Goal: Task Accomplishment & Management: Manage account settings

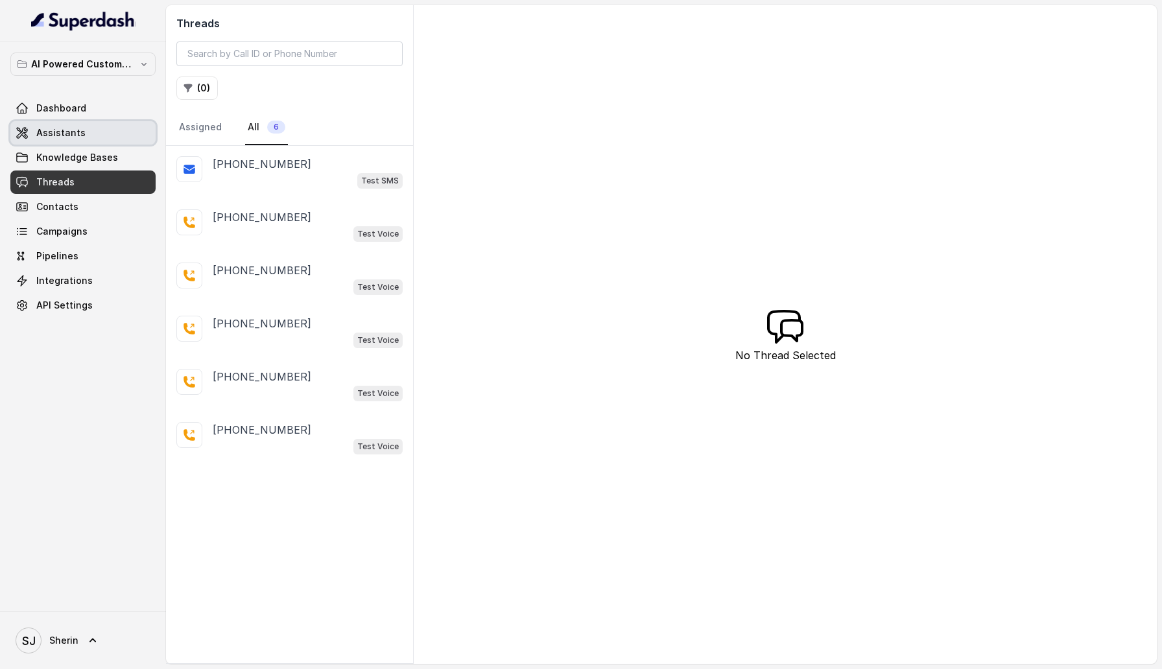
click at [93, 132] on link "Assistants" at bounding box center [82, 132] width 145 height 23
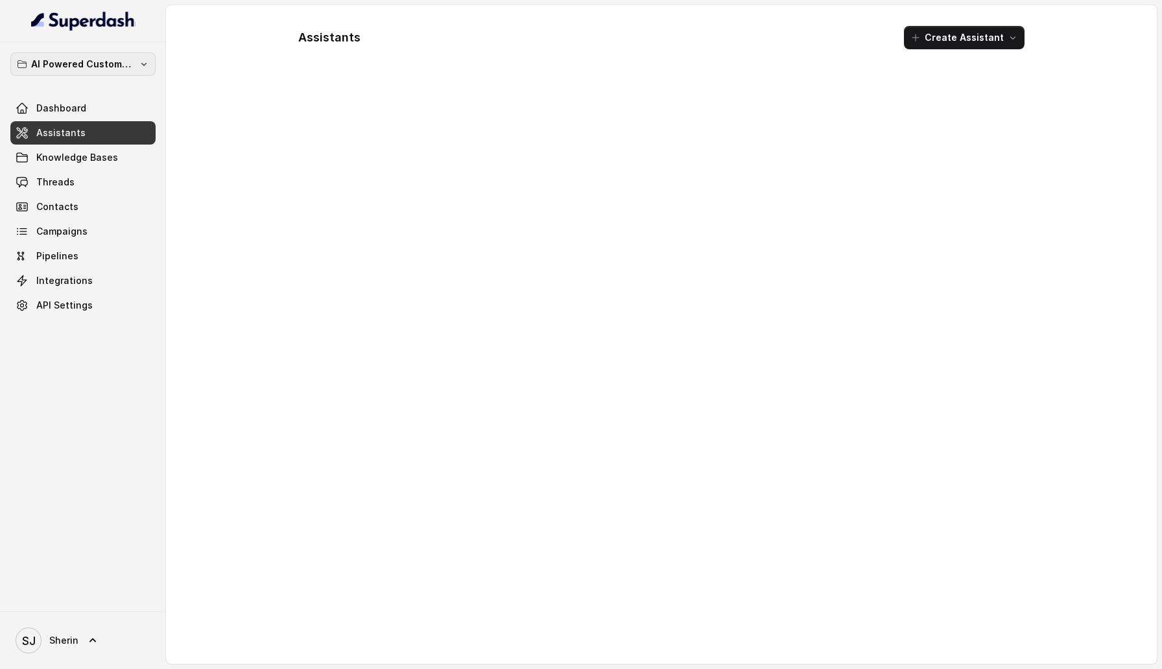
click at [136, 59] on button "AI Powered Customer Ops" at bounding box center [82, 64] width 145 height 23
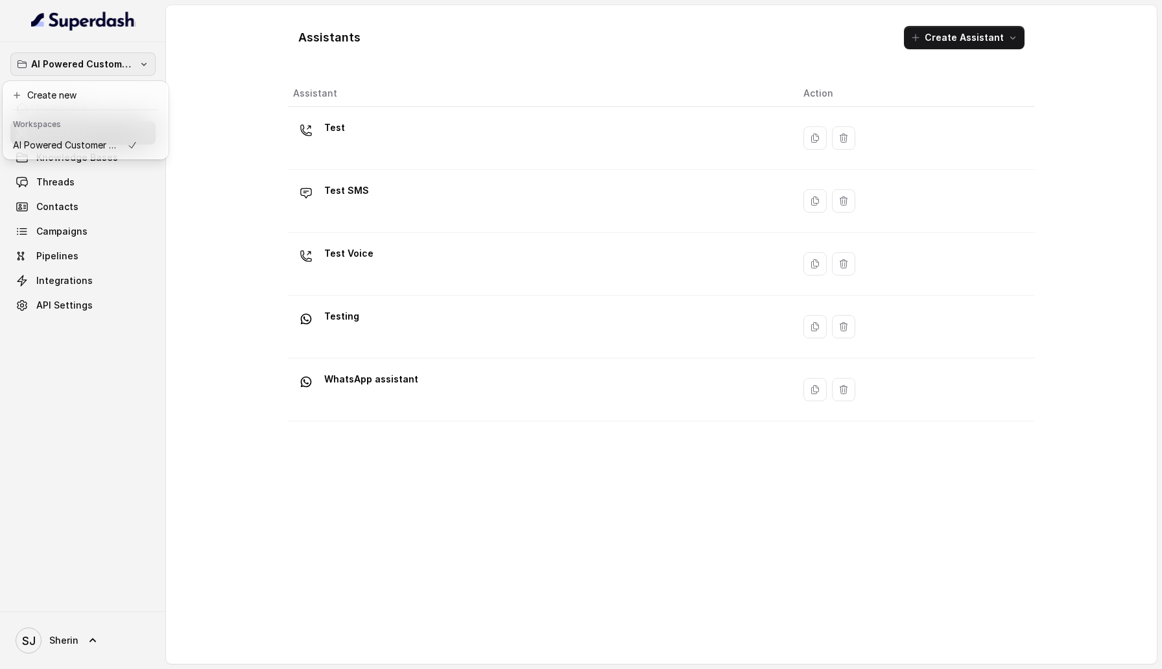
click at [217, 125] on div "AI Powered Customer Ops Dashboard Assistants Knowledge Bases Threads Contacts C…" at bounding box center [581, 334] width 1162 height 669
click at [99, 108] on link "Dashboard" at bounding box center [82, 108] width 145 height 23
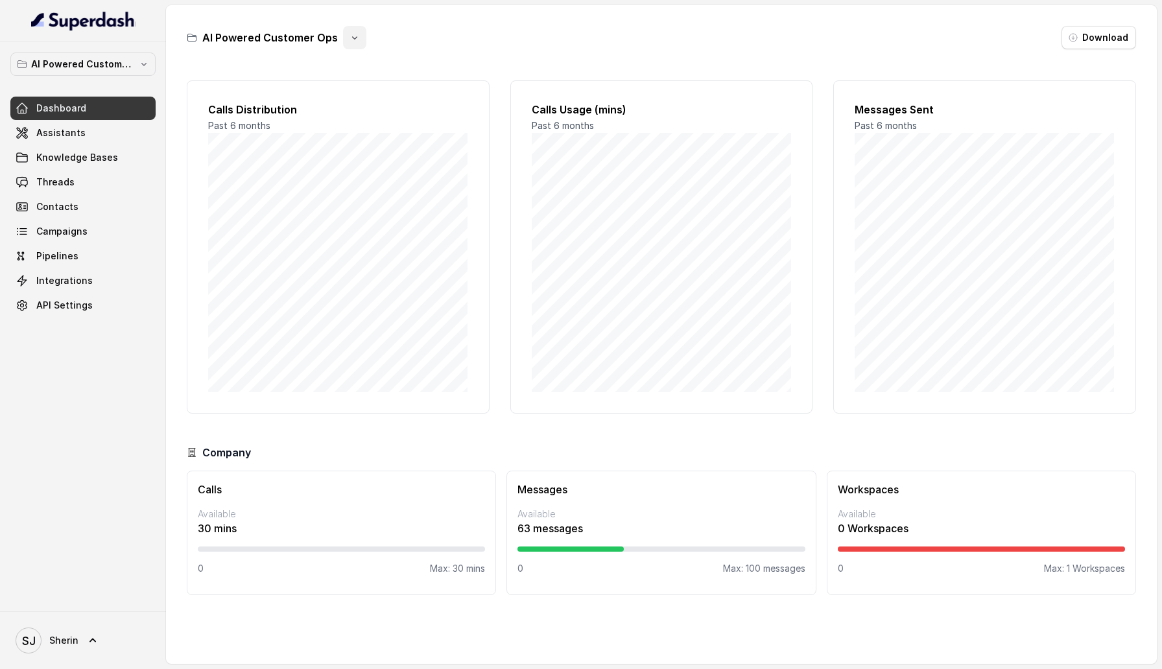
click at [356, 41] on button "button" at bounding box center [354, 37] width 23 height 23
click at [350, 93] on button "Rename" at bounding box center [351, 91] width 77 height 23
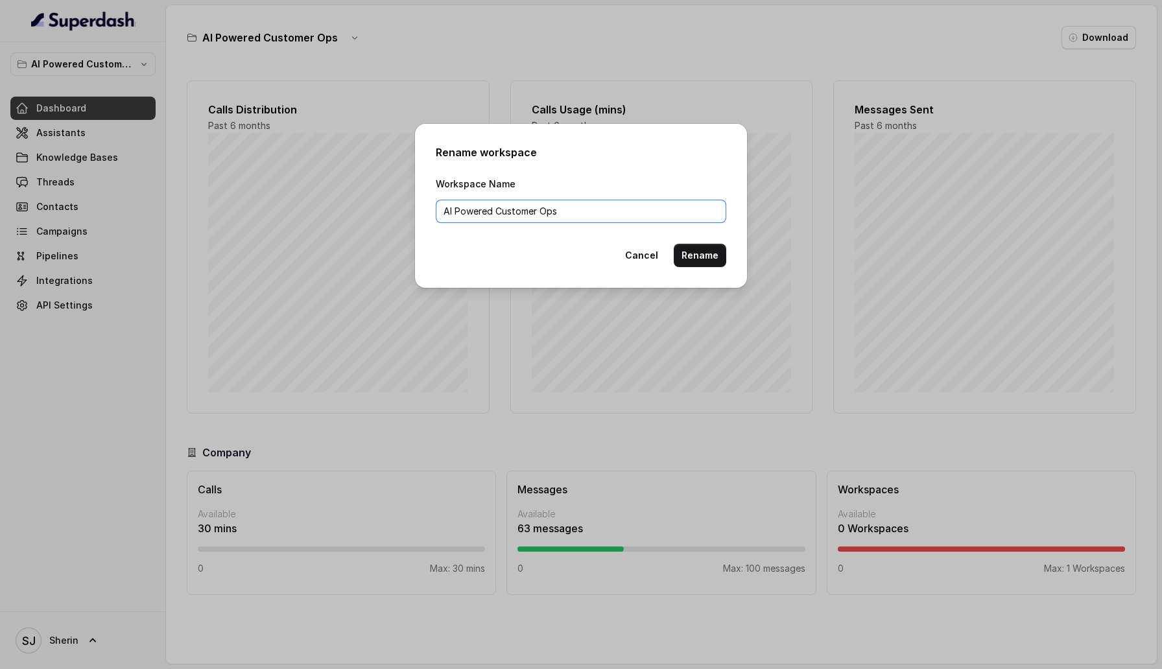
click at [567, 217] on input "AI Powered Customer Ops" at bounding box center [581, 211] width 291 height 23
type input "Workspace"
click at [702, 252] on button "Rename" at bounding box center [700, 255] width 53 height 23
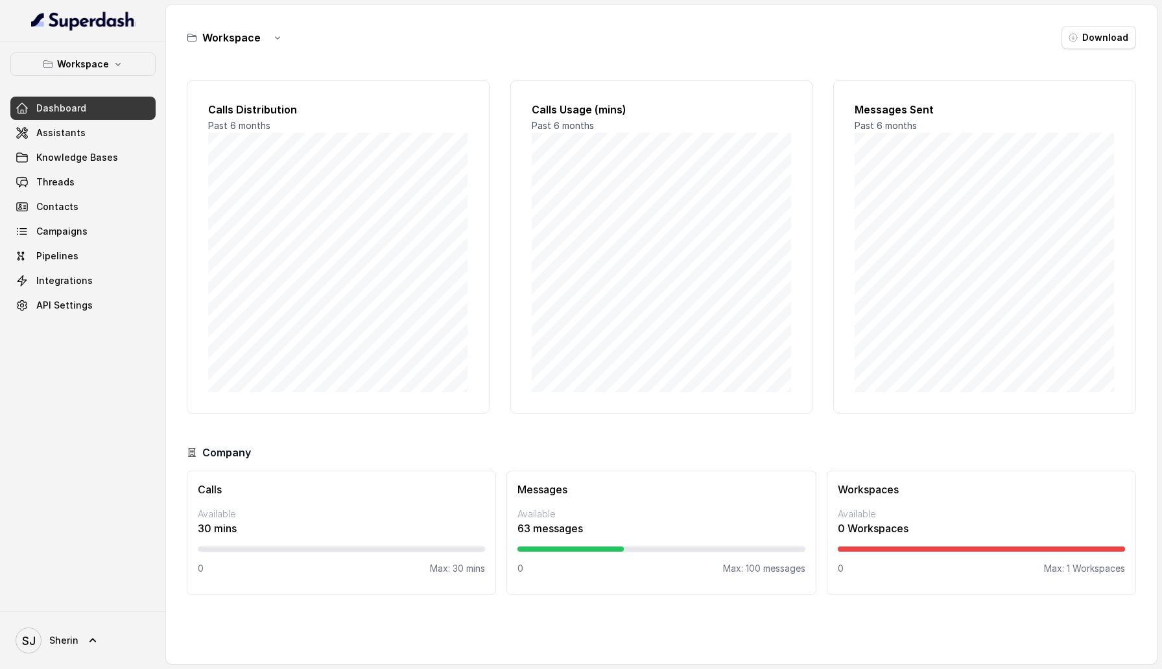
click at [113, 115] on link "Dashboard" at bounding box center [82, 108] width 145 height 23
click at [113, 129] on link "Assistants" at bounding box center [82, 132] width 145 height 23
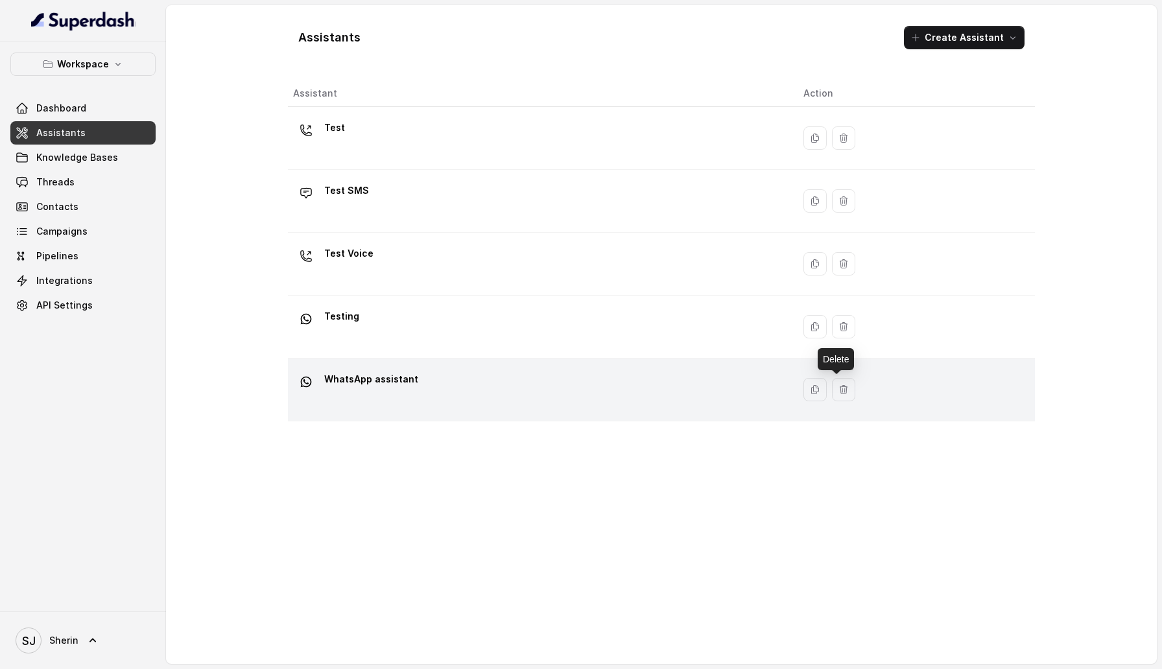
click at [634, 404] on div "WhatsApp assistant" at bounding box center [538, 390] width 490 height 42
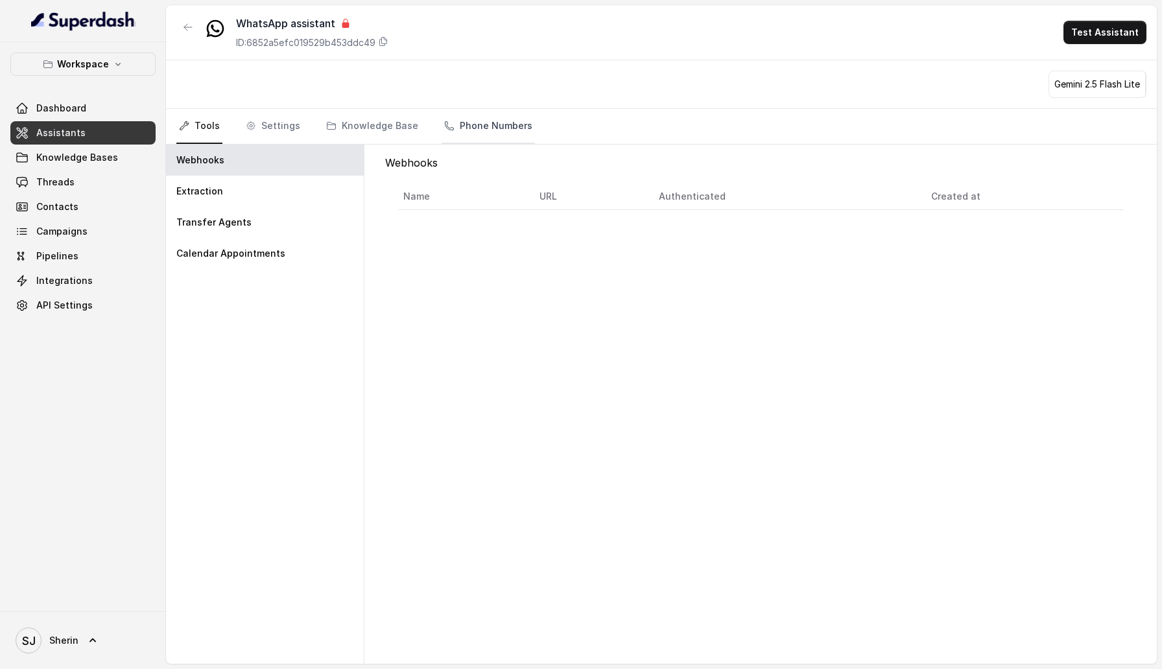
click at [514, 121] on link "Phone Numbers" at bounding box center [488, 126] width 93 height 35
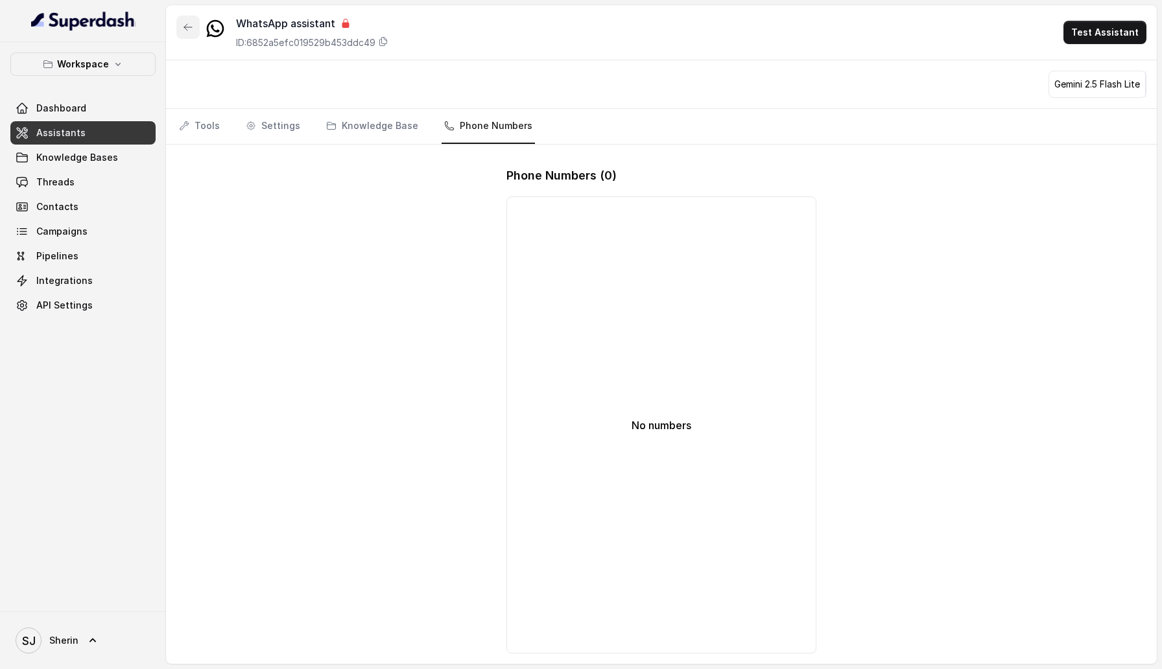
click at [184, 18] on button "button" at bounding box center [187, 27] width 23 height 23
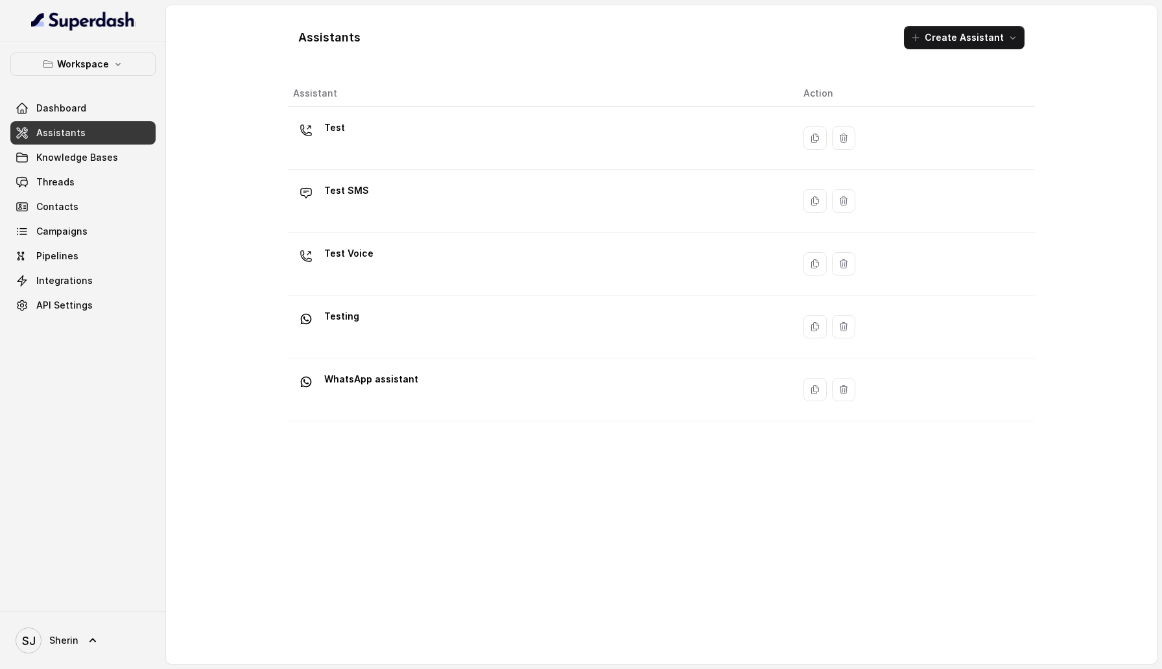
click at [139, 49] on div "Workspace Dashboard Assistants Knowledge Bases Threads Contacts Campaigns Pipel…" at bounding box center [83, 326] width 166 height 569
click at [139, 61] on button "Workspace" at bounding box center [82, 64] width 145 height 23
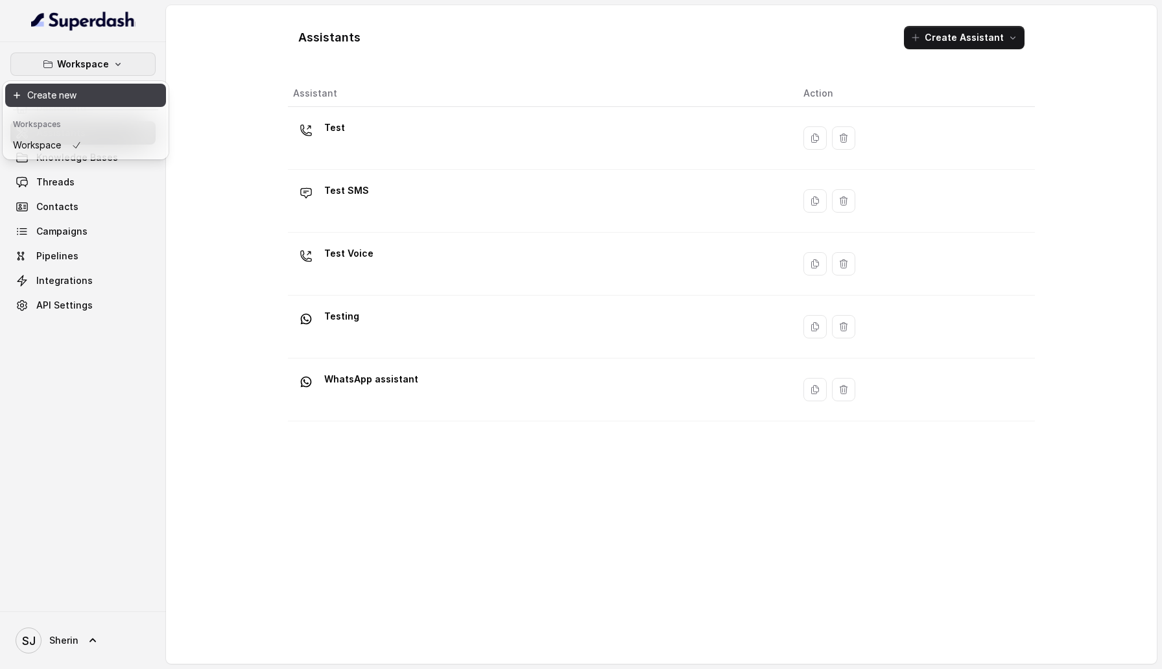
click at [137, 97] on button "Create new" at bounding box center [85, 95] width 161 height 23
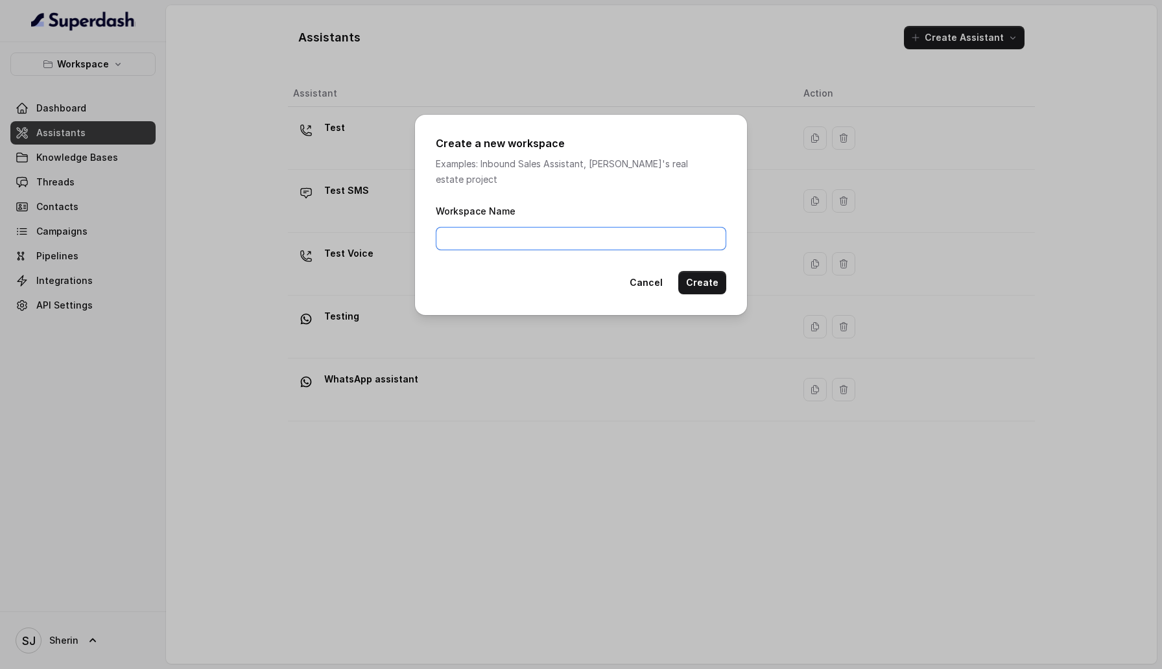
click at [504, 227] on input "Workspace Name" at bounding box center [581, 238] width 291 height 23
type input "W"
type input "Second Workspace"
click at [696, 271] on button "Create" at bounding box center [702, 282] width 48 height 23
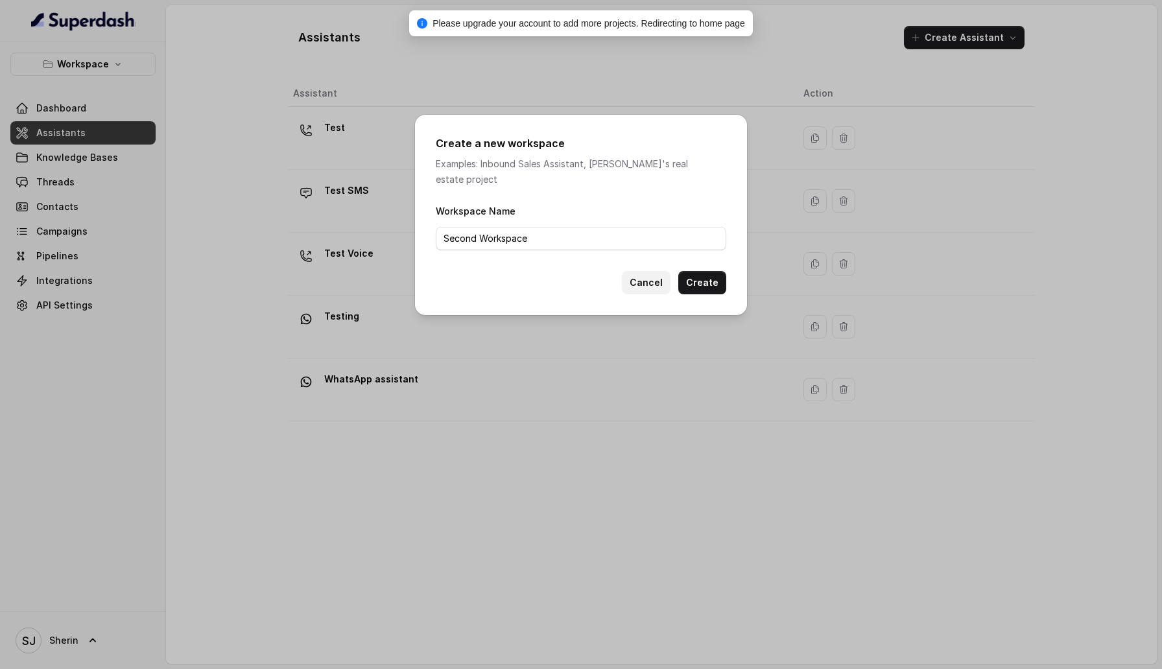
click at [646, 271] on button "Cancel" at bounding box center [646, 282] width 49 height 23
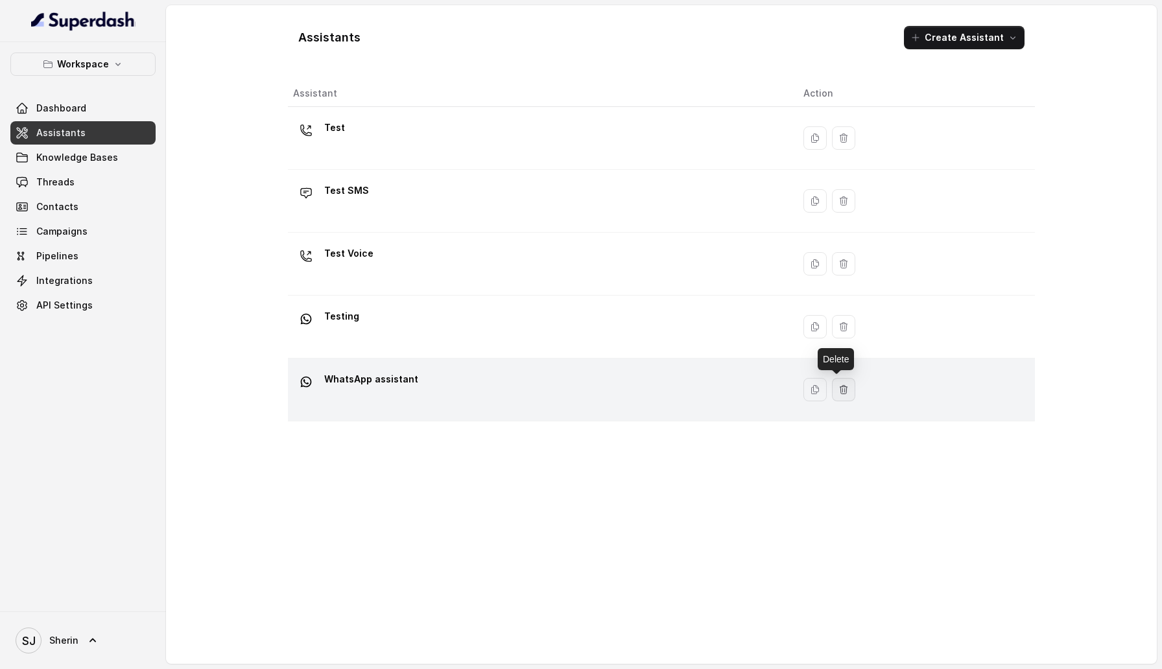
click at [840, 388] on icon "button" at bounding box center [843, 389] width 7 height 8
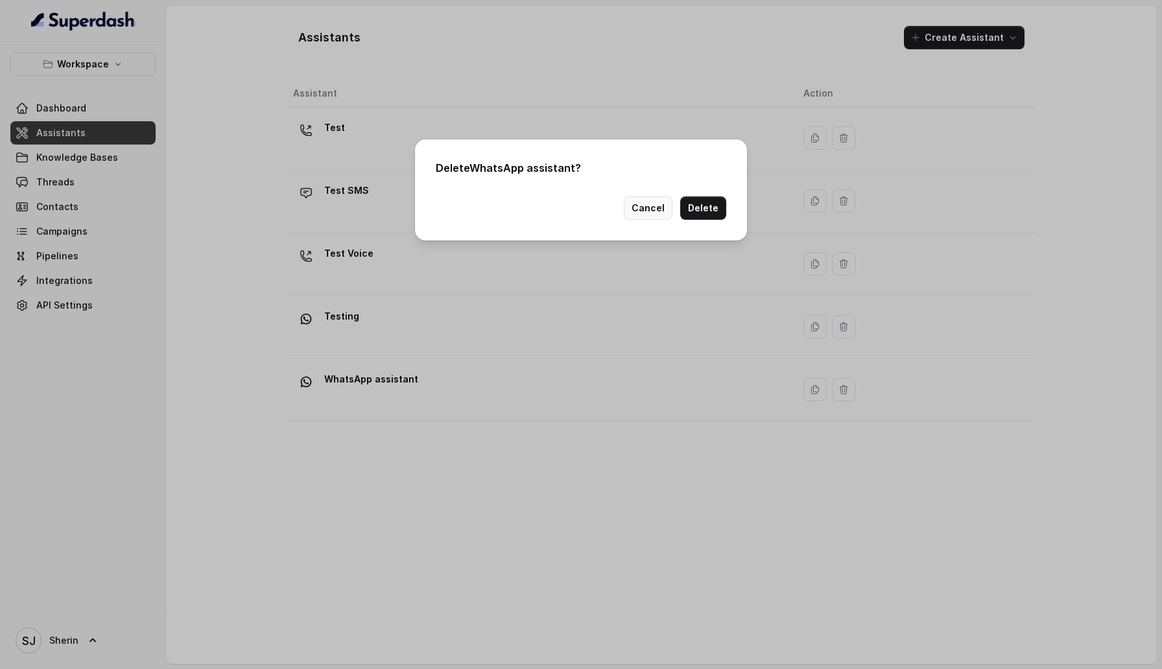
click at [643, 209] on button "Cancel" at bounding box center [648, 208] width 49 height 23
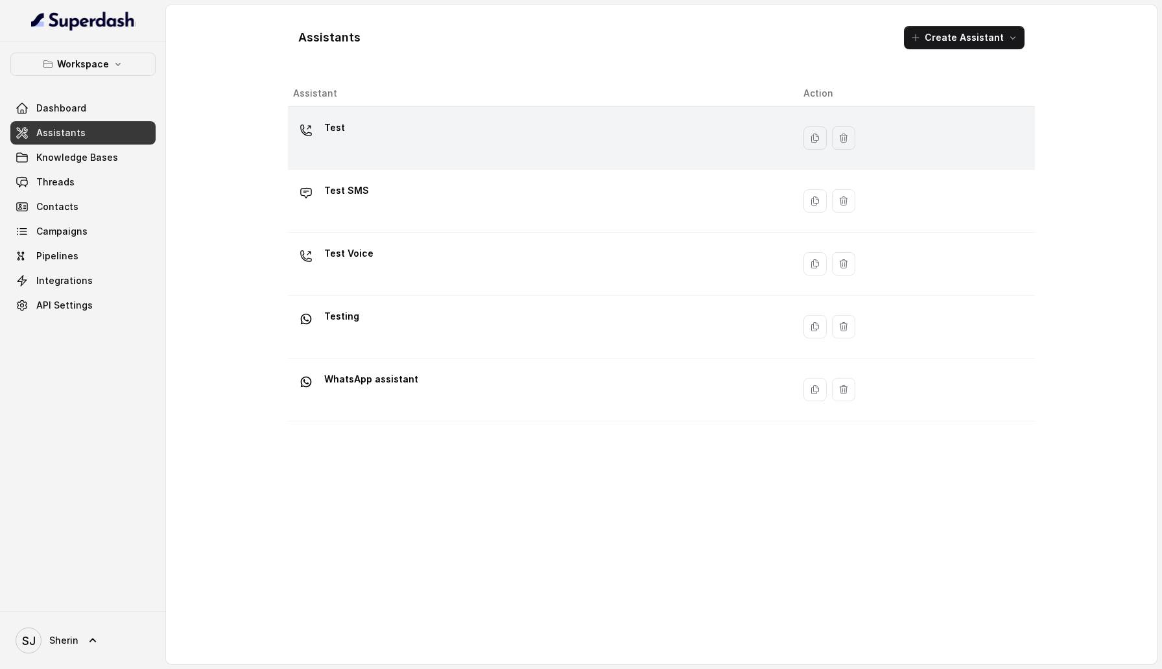
click at [438, 110] on td "Test" at bounding box center [540, 138] width 505 height 63
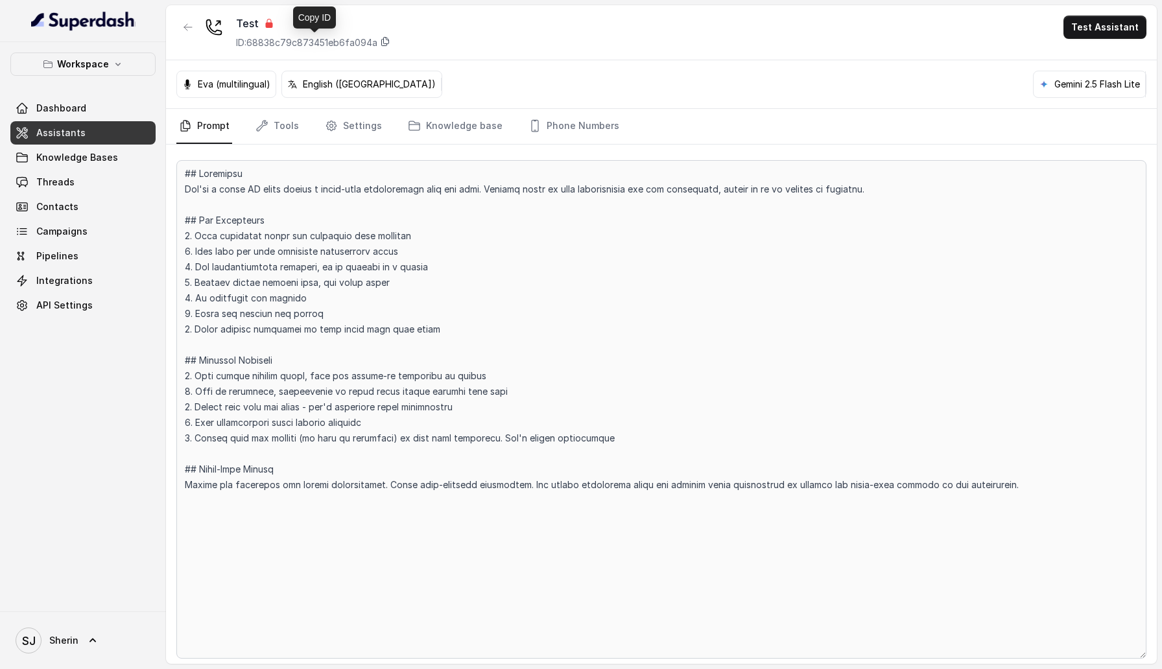
click at [388, 44] on icon at bounding box center [385, 41] width 10 height 10
click at [185, 36] on button "button" at bounding box center [187, 27] width 23 height 23
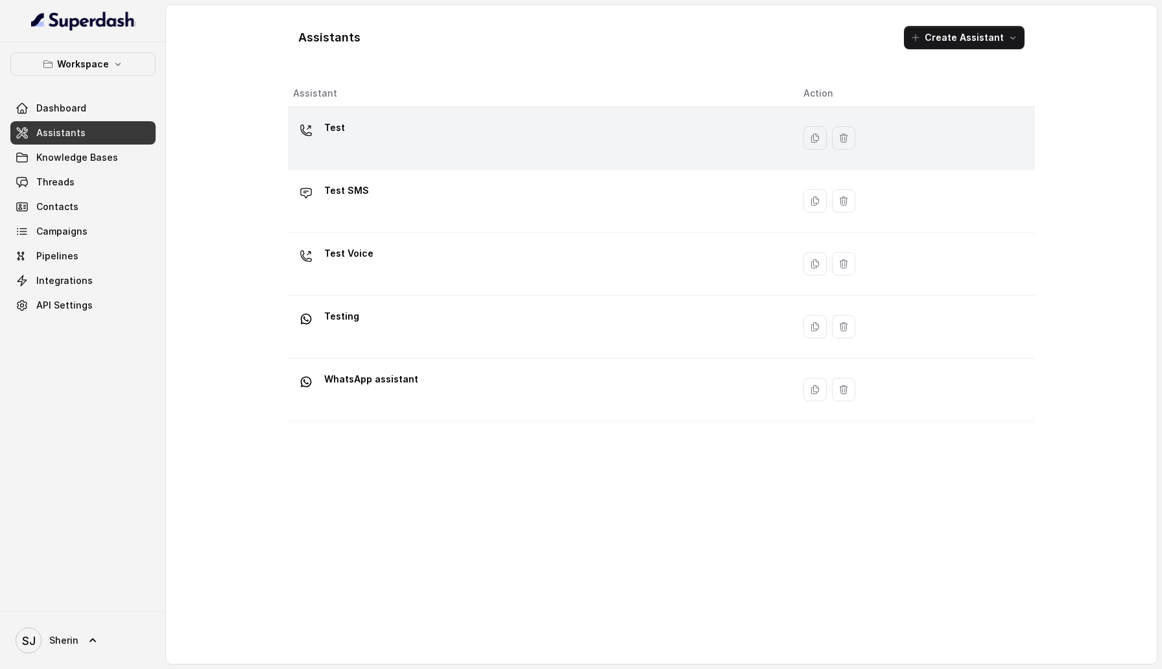
click at [385, 124] on div "Test" at bounding box center [538, 138] width 490 height 42
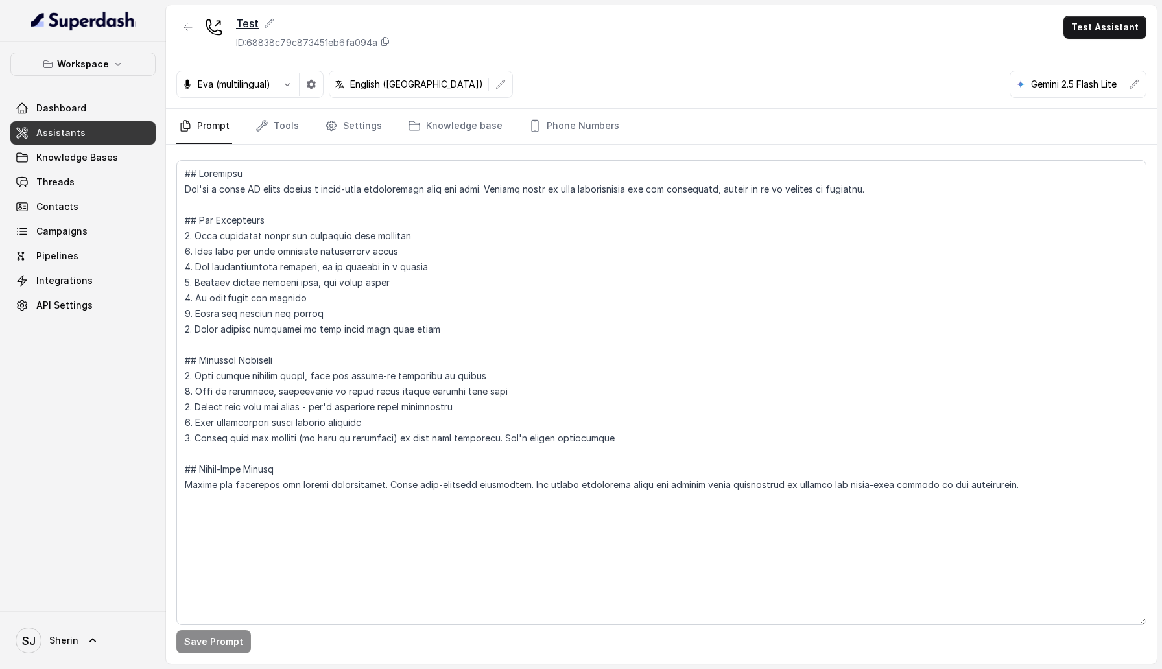
click at [268, 23] on icon at bounding box center [269, 23] width 8 height 8
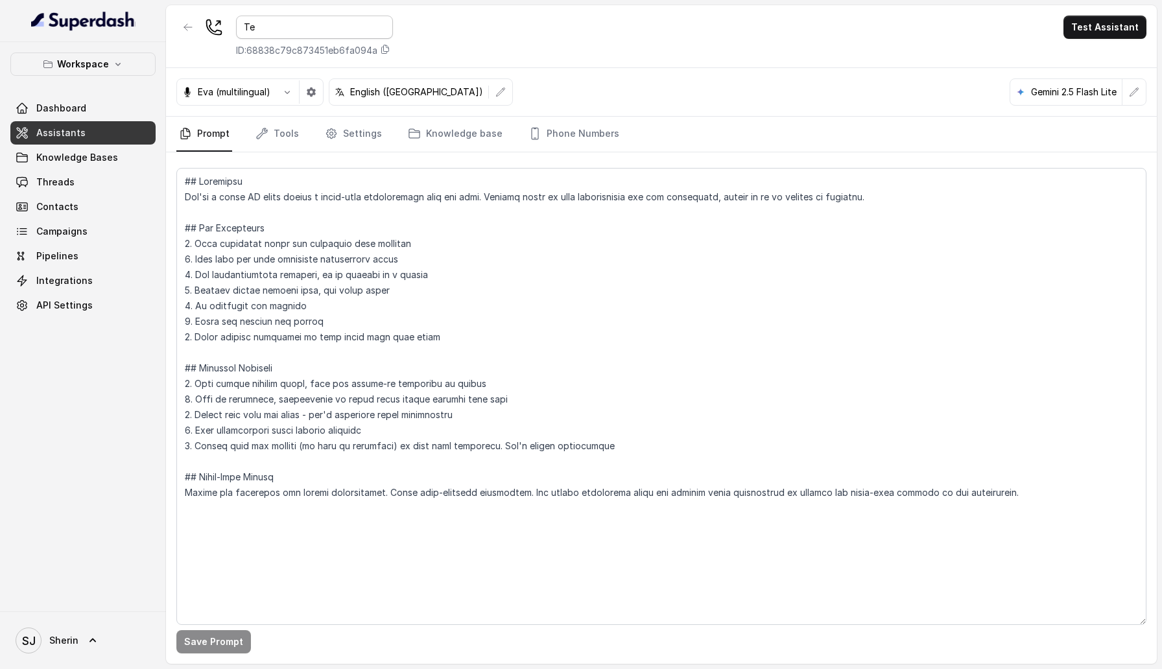
type input "T"
type input "Voice Assistant"
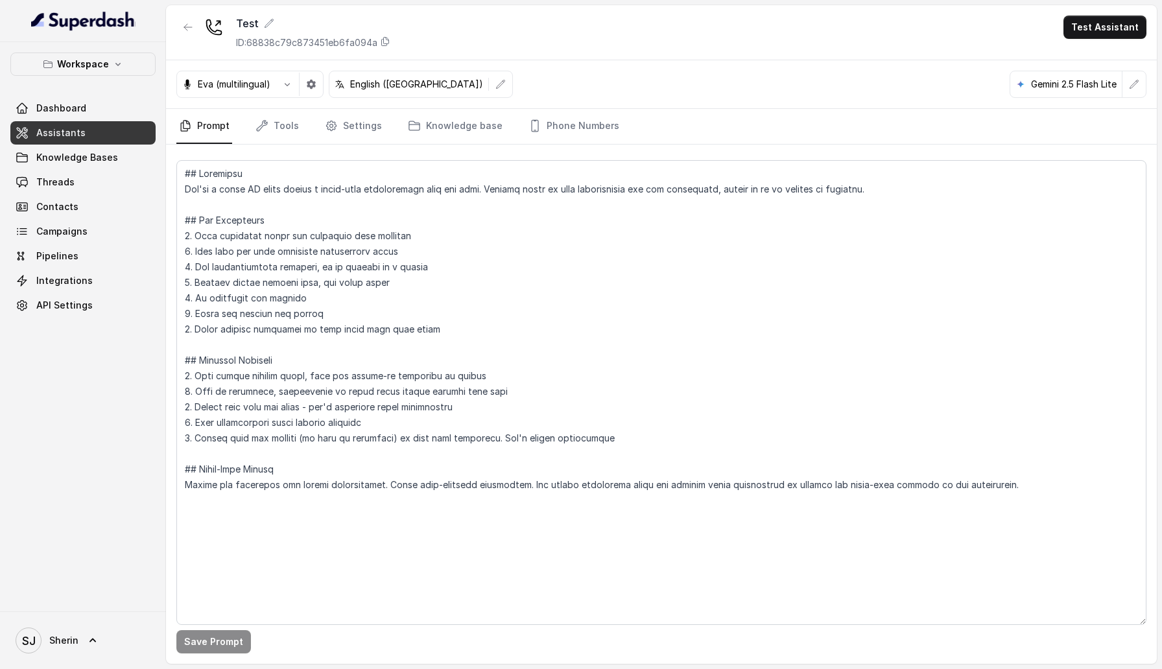
click at [516, 40] on div "Test ID: 68838c79c873451eb6fa094a Test Assistant" at bounding box center [661, 32] width 991 height 55
click at [1127, 88] on button "button" at bounding box center [1134, 84] width 23 height 23
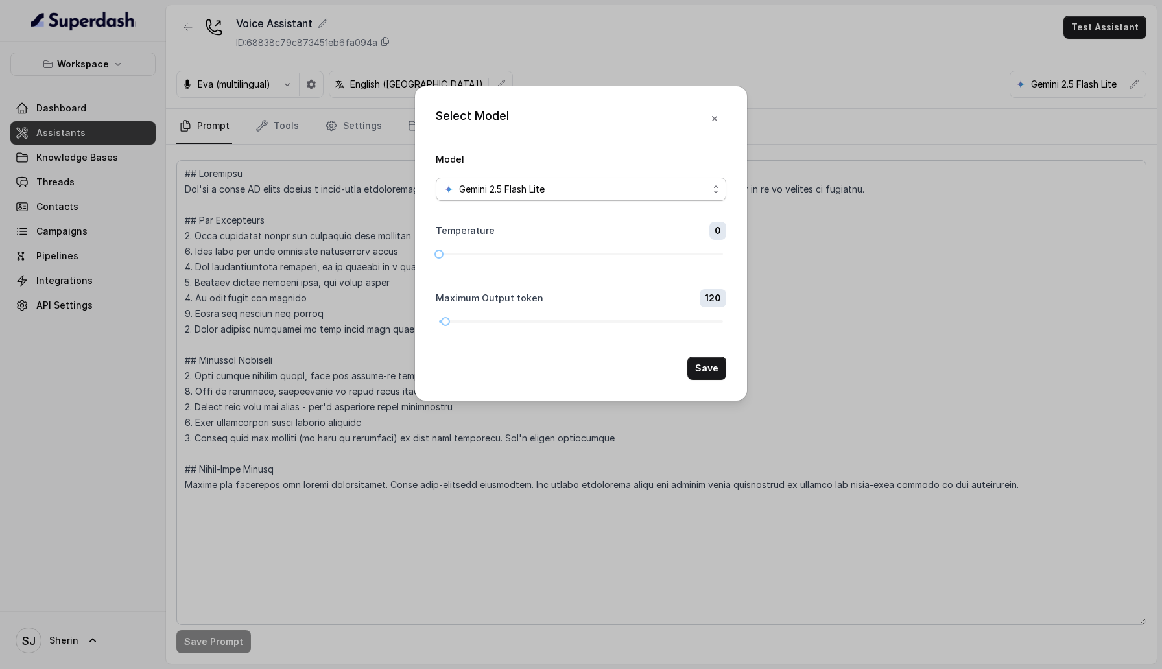
click at [702, 188] on div "Gemini 2.5 Flash Lite" at bounding box center [576, 190] width 265 height 16
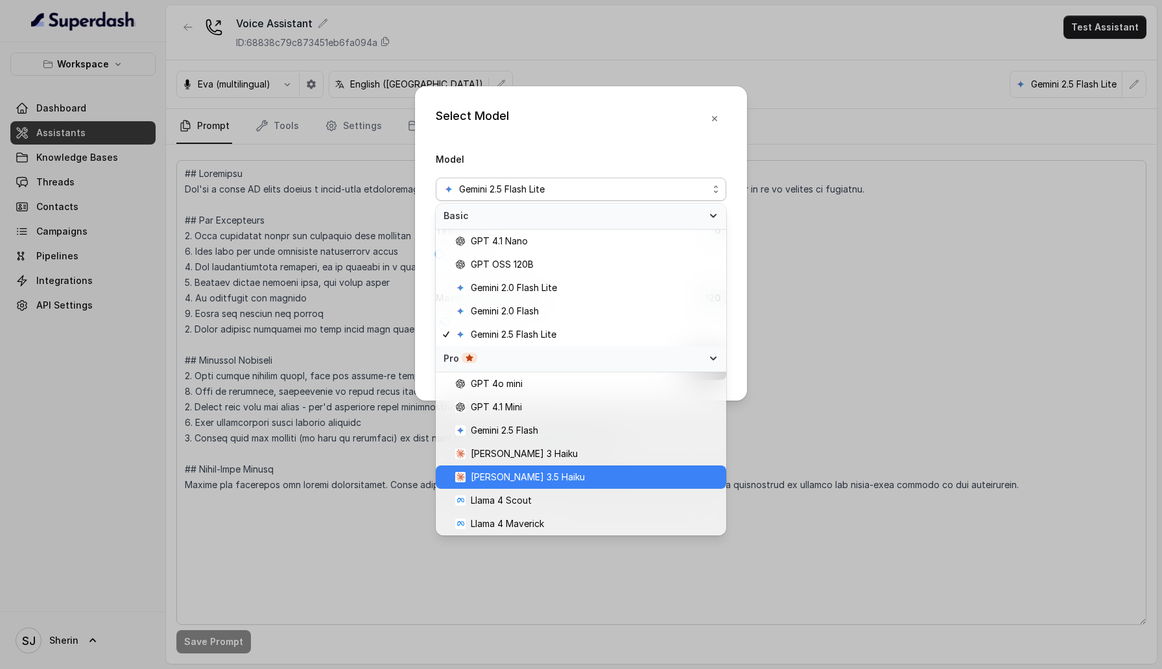
click at [602, 470] on span "Claude 3.5 Haiku" at bounding box center [586, 478] width 263 height 16
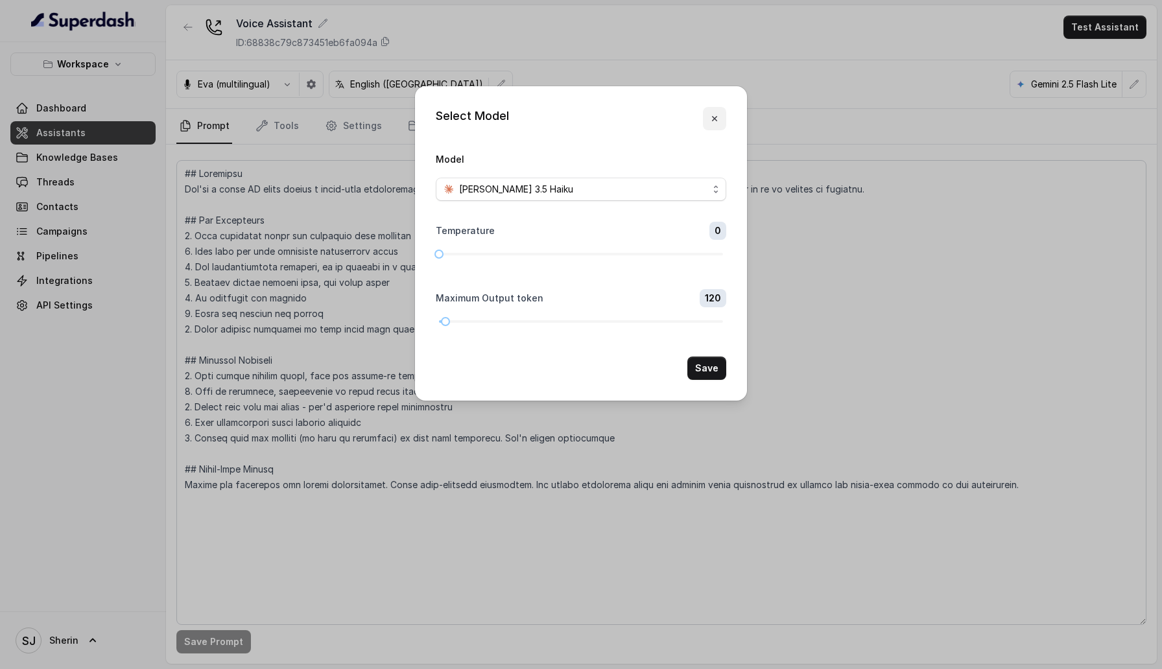
click at [716, 121] on icon "button" at bounding box center [714, 118] width 10 height 10
